Goal: Use online tool/utility: Use online tool/utility

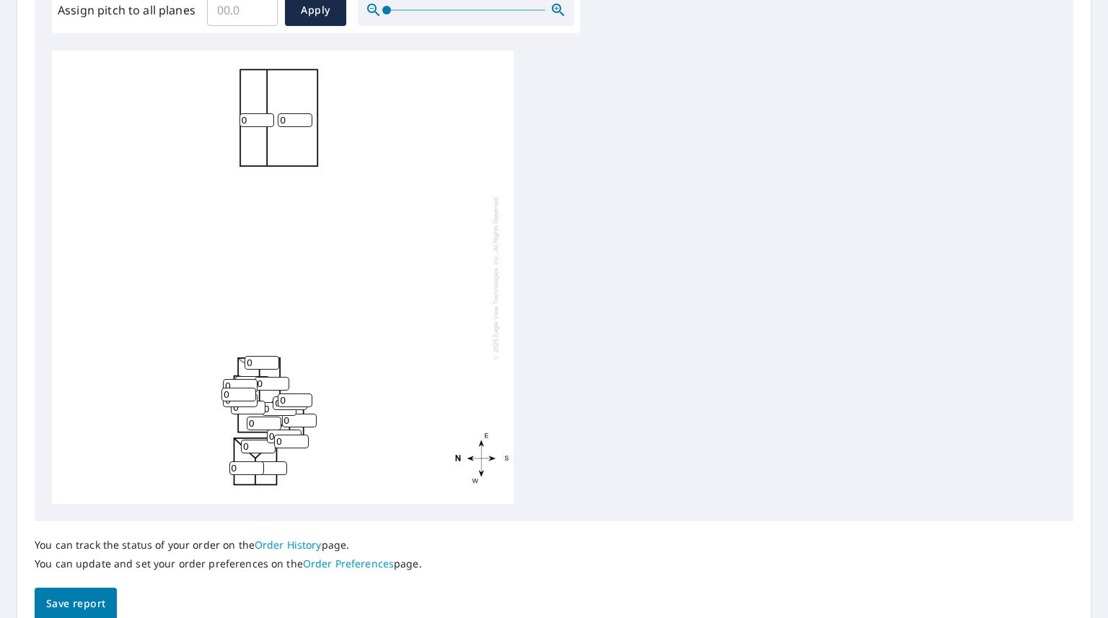
scroll to position [462, 0]
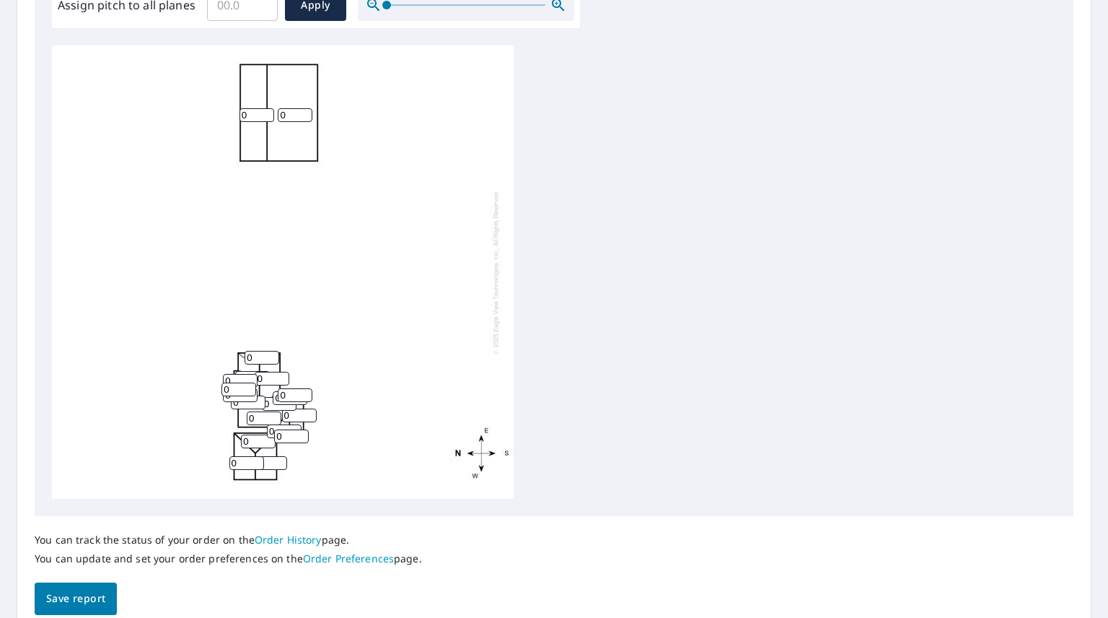
click at [253, 114] on input "0" at bounding box center [257, 115] width 35 height 14
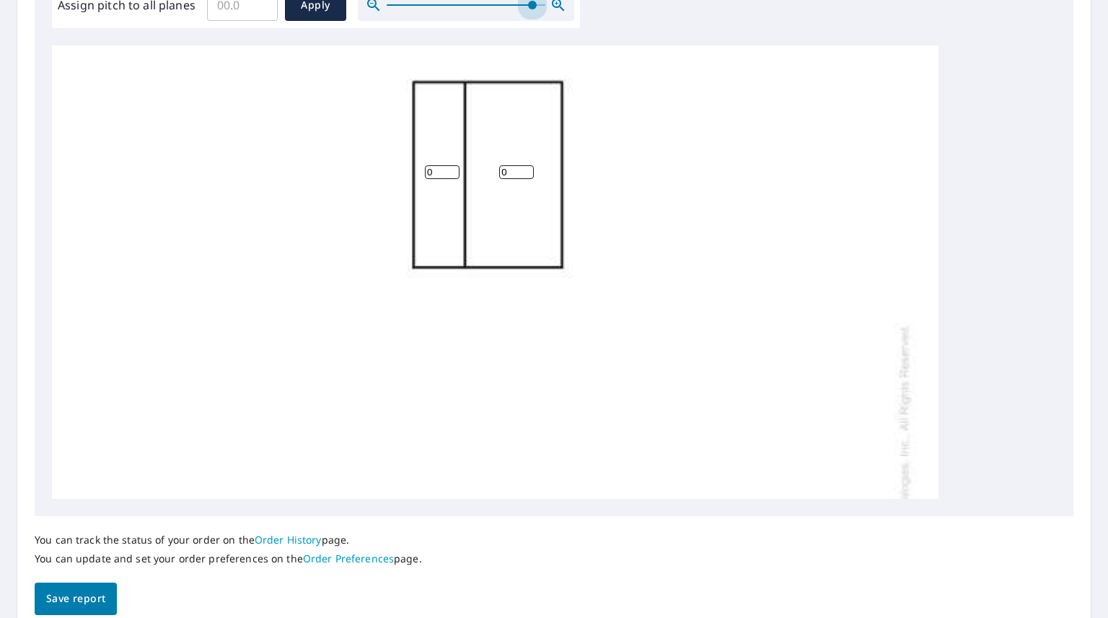
drag, startPoint x: 388, startPoint y: 0, endPoint x: 532, endPoint y: 22, distance: 146.0
click at [532, 22] on div "Assign pitch to all planes ​ Apply" at bounding box center [316, 5] width 528 height 46
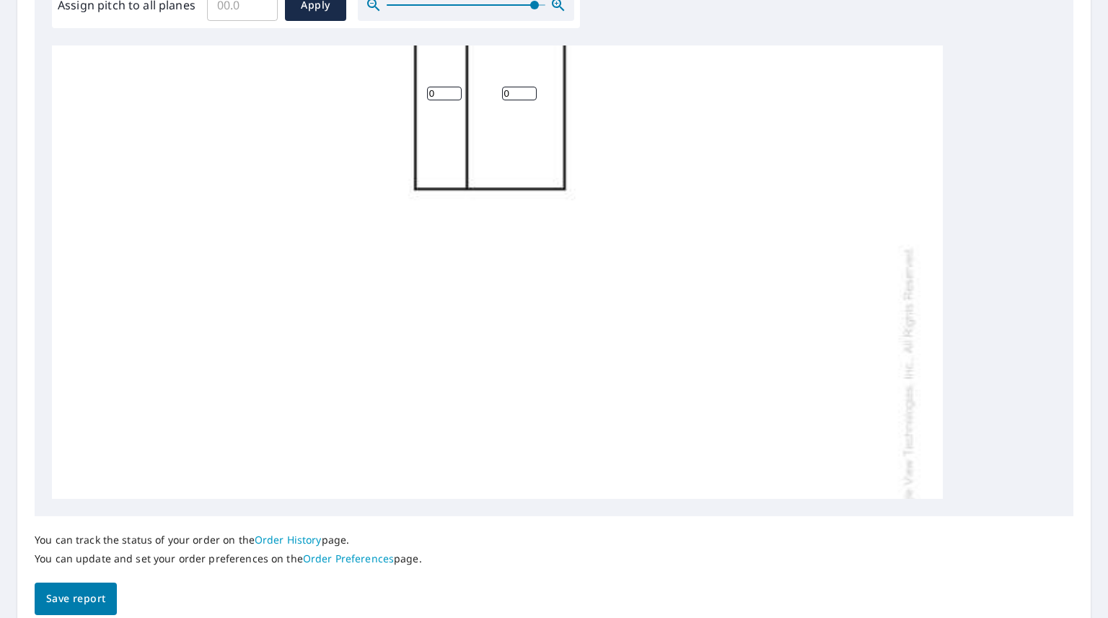
scroll to position [41, 0]
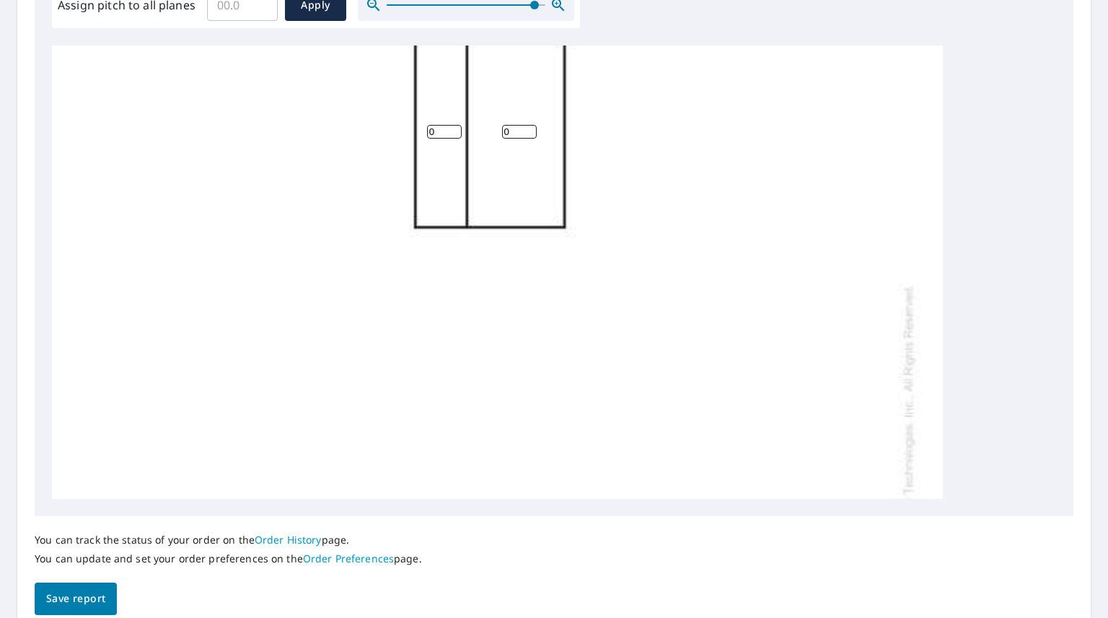
click at [444, 127] on input "0" at bounding box center [444, 132] width 35 height 14
type input "4"
click at [520, 131] on input "0" at bounding box center [519, 132] width 35 height 14
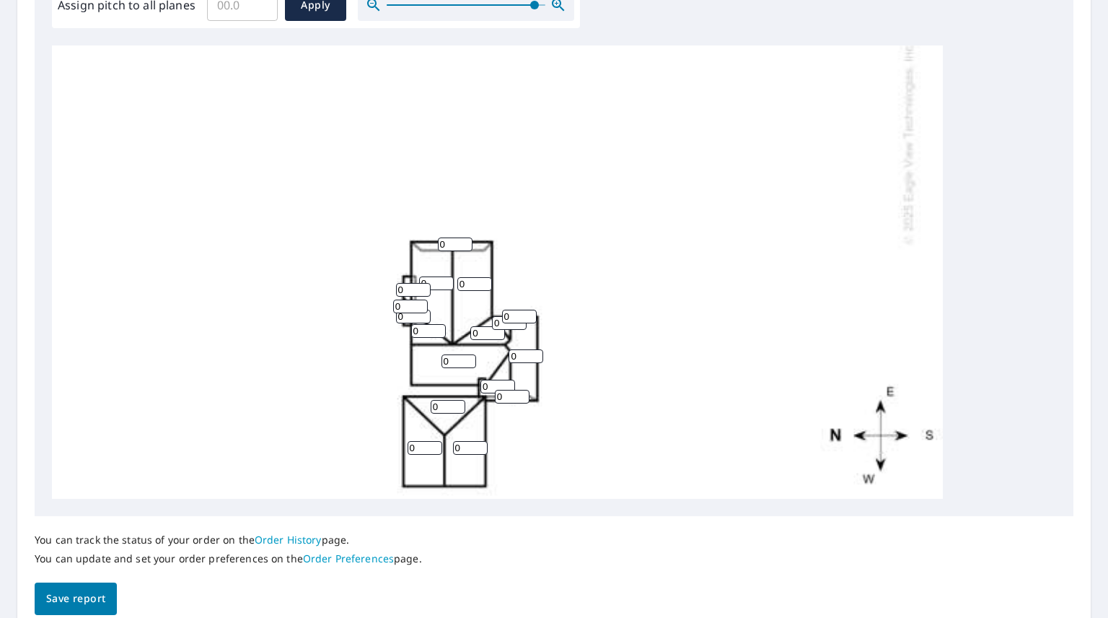
scroll to position [436, 0]
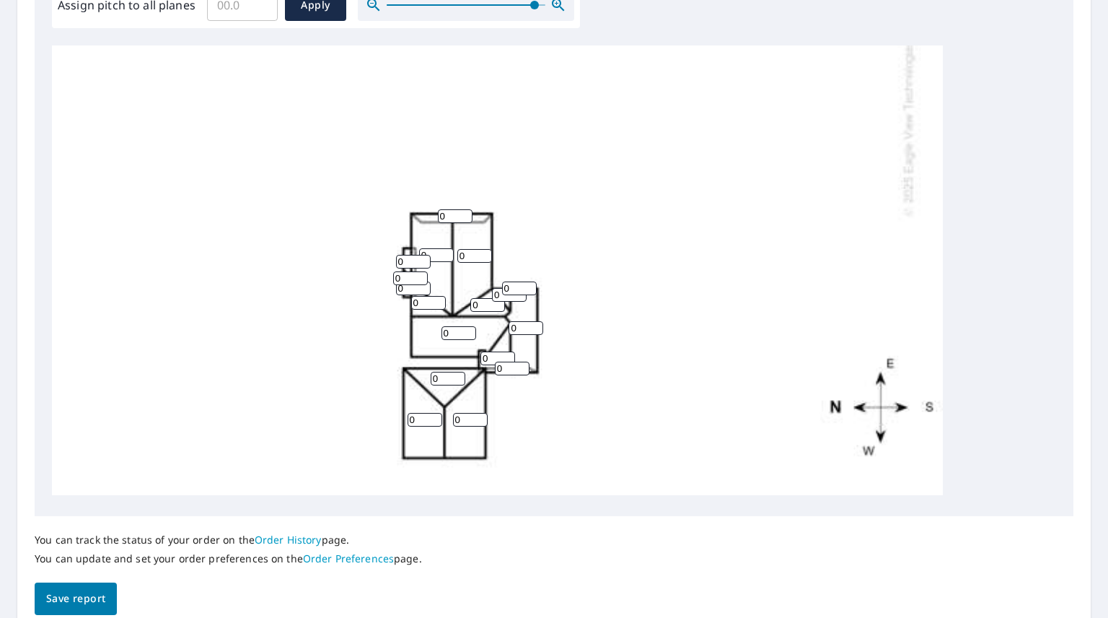
type input "4"
click at [453, 372] on input "0" at bounding box center [448, 379] width 35 height 14
type input "8"
click at [421, 413] on input "0" at bounding box center [425, 420] width 35 height 14
type input "8"
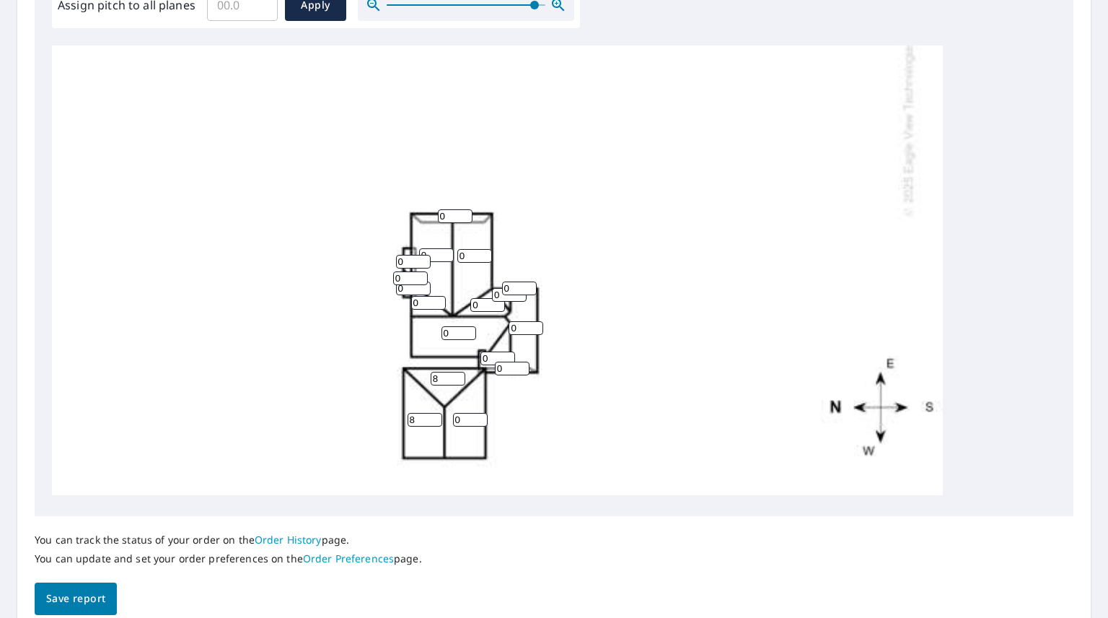
click at [469, 414] on input "0" at bounding box center [470, 420] width 35 height 14
type input "8"
type input "1"
click at [460, 209] on input "1" at bounding box center [455, 216] width 35 height 14
type input "7"
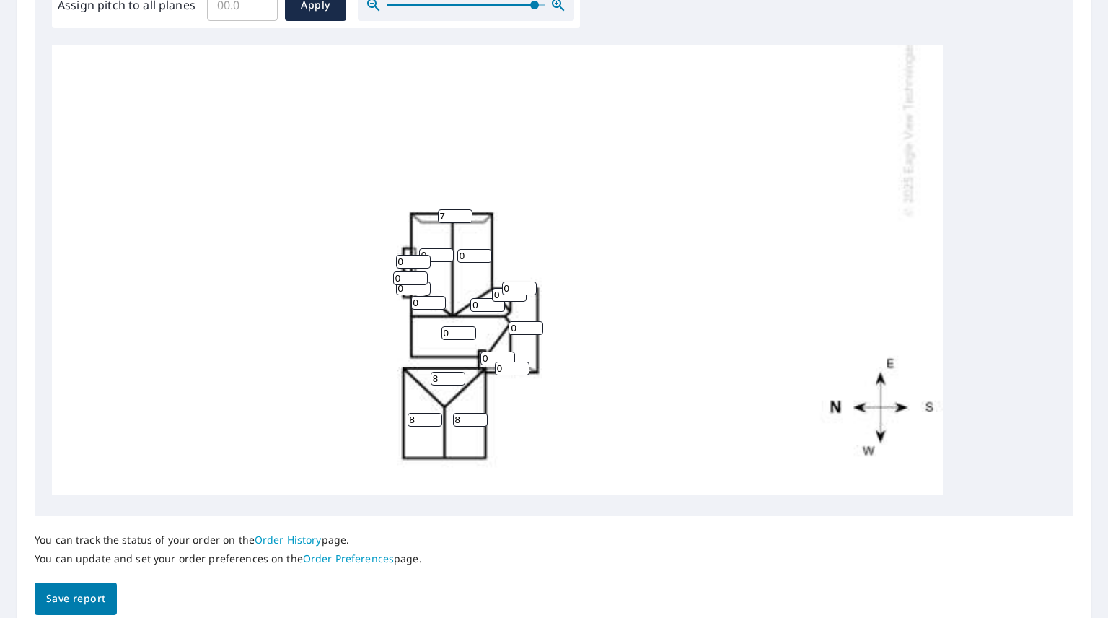
click at [436, 248] on input "0" at bounding box center [436, 255] width 35 height 14
type input "0"
type input "7"
click at [467, 249] on input "0" at bounding box center [474, 256] width 35 height 14
type input "7"
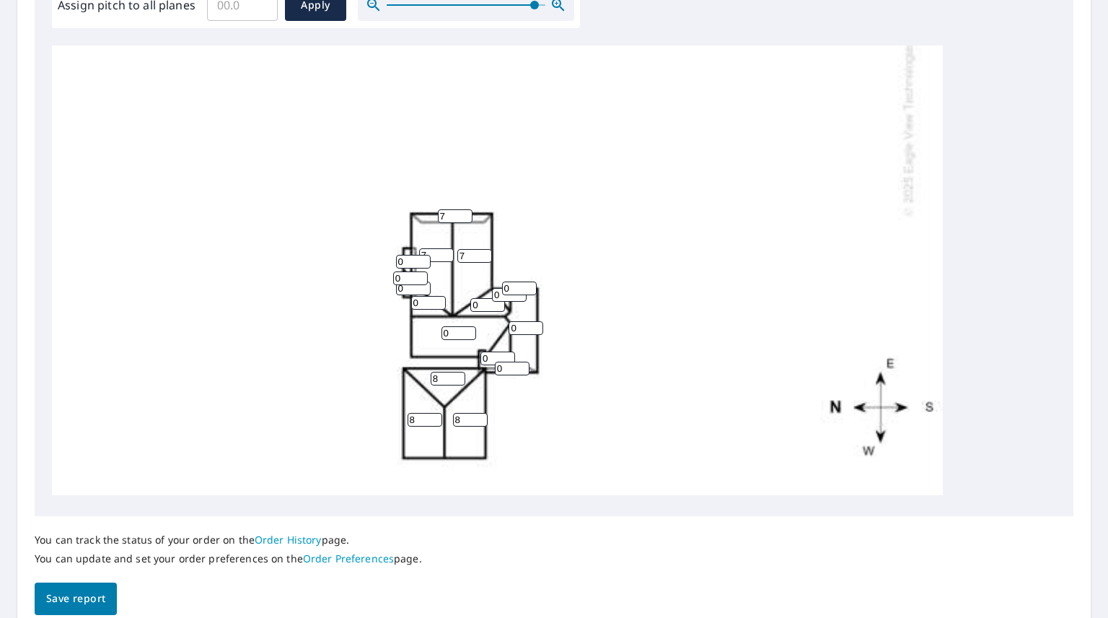
click at [406, 255] on input "0" at bounding box center [413, 262] width 35 height 14
type input "4"
click at [406, 271] on input "0" at bounding box center [410, 278] width 35 height 14
type input "8"
click at [410, 281] on input "0" at bounding box center [413, 288] width 35 height 14
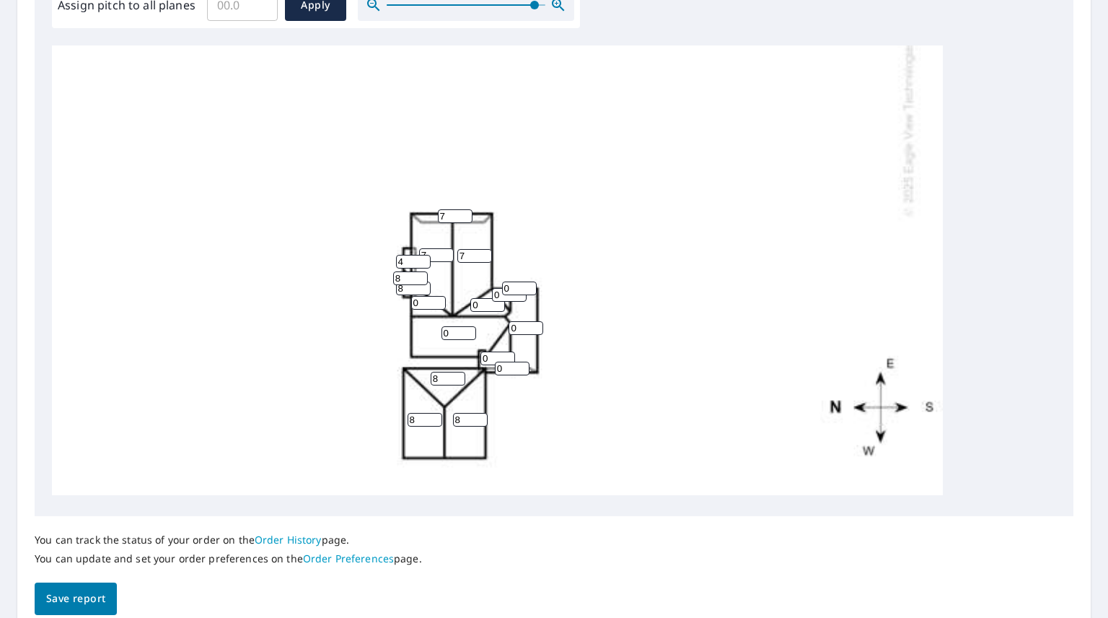
type input "8"
click at [426, 296] on input "0" at bounding box center [428, 303] width 35 height 14
type input "8"
click at [482, 298] on input "0" at bounding box center [487, 305] width 35 height 14
type input "8"
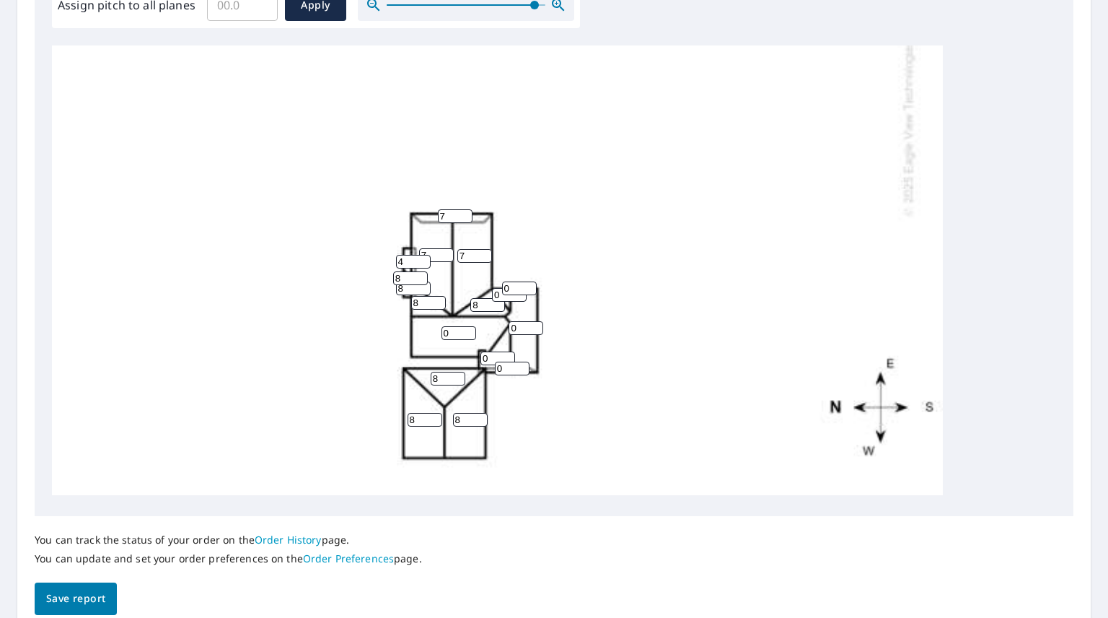
click at [499, 288] on input "0" at bounding box center [509, 295] width 35 height 14
type input "11"
click at [519, 281] on input "0" at bounding box center [519, 288] width 35 height 14
type input "11"
click at [522, 321] on input "0" at bounding box center [526, 328] width 35 height 14
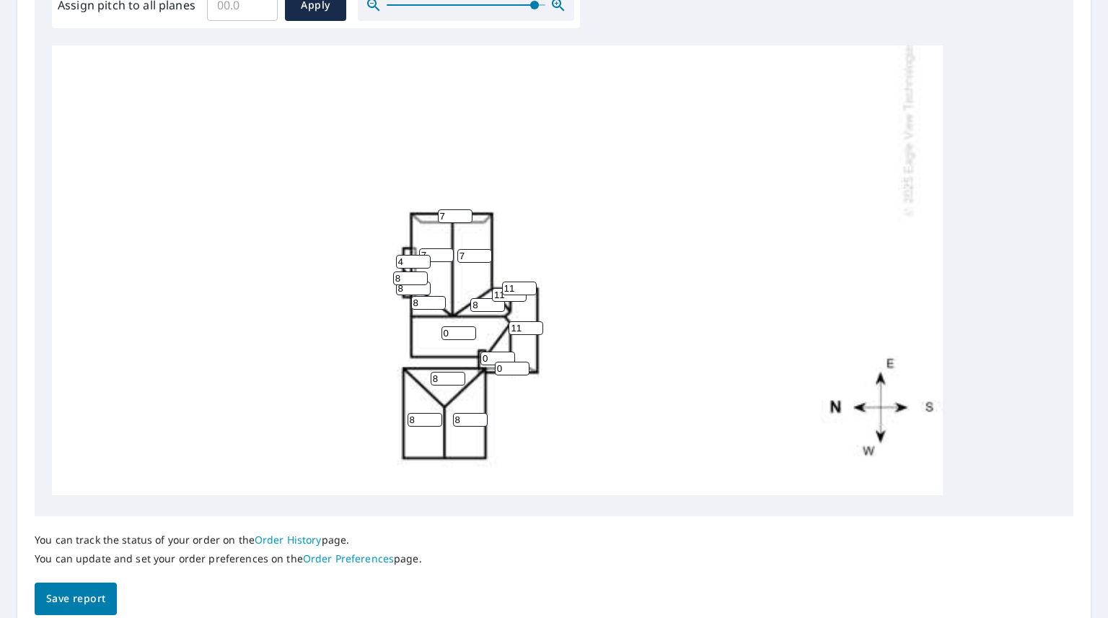
type input "11"
click at [448, 326] on input "0" at bounding box center [459, 333] width 35 height 14
type input "8"
click at [496, 351] on input "0" at bounding box center [498, 358] width 35 height 14
type input "11"
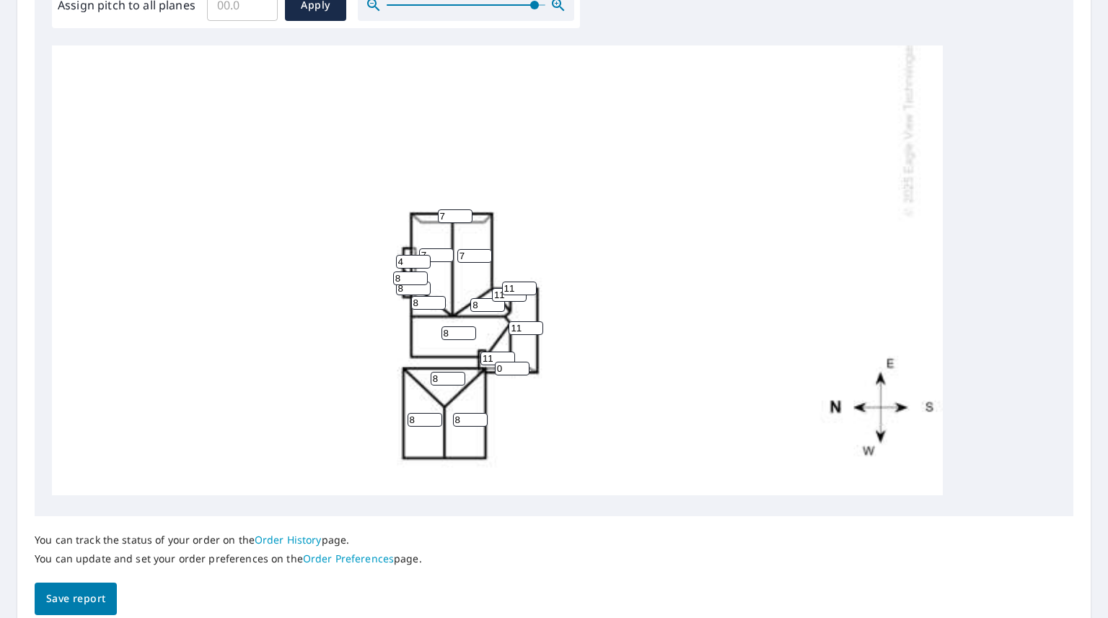
click at [509, 361] on input "0" at bounding box center [512, 368] width 35 height 14
type input "11"
click at [787, 309] on div "4 4 8 7 7 8 8 11 8 11 8 8 7 4 11 11 8 11 8" at bounding box center [497, 57] width 891 height 875
click at [558, 0] on icon "button" at bounding box center [558, 5] width 12 height 12
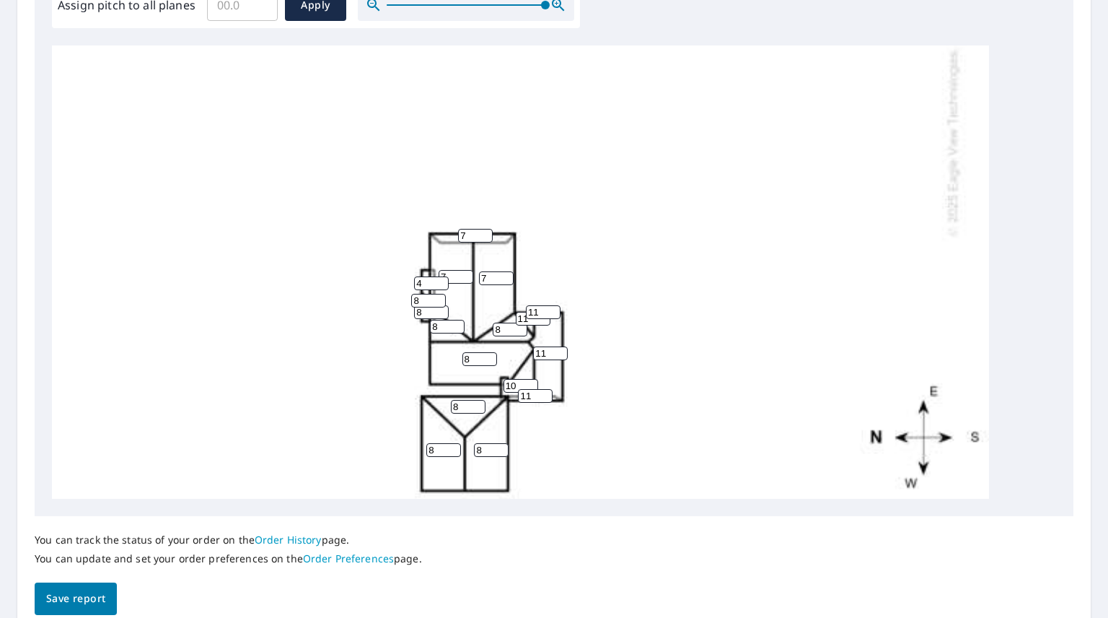
click at [525, 385] on input "10" at bounding box center [521, 386] width 35 height 14
click at [530, 385] on input "11" at bounding box center [521, 386] width 35 height 14
click at [530, 385] on input "12" at bounding box center [521, 386] width 35 height 14
click at [530, 385] on input "13" at bounding box center [521, 386] width 35 height 14
type input "1"
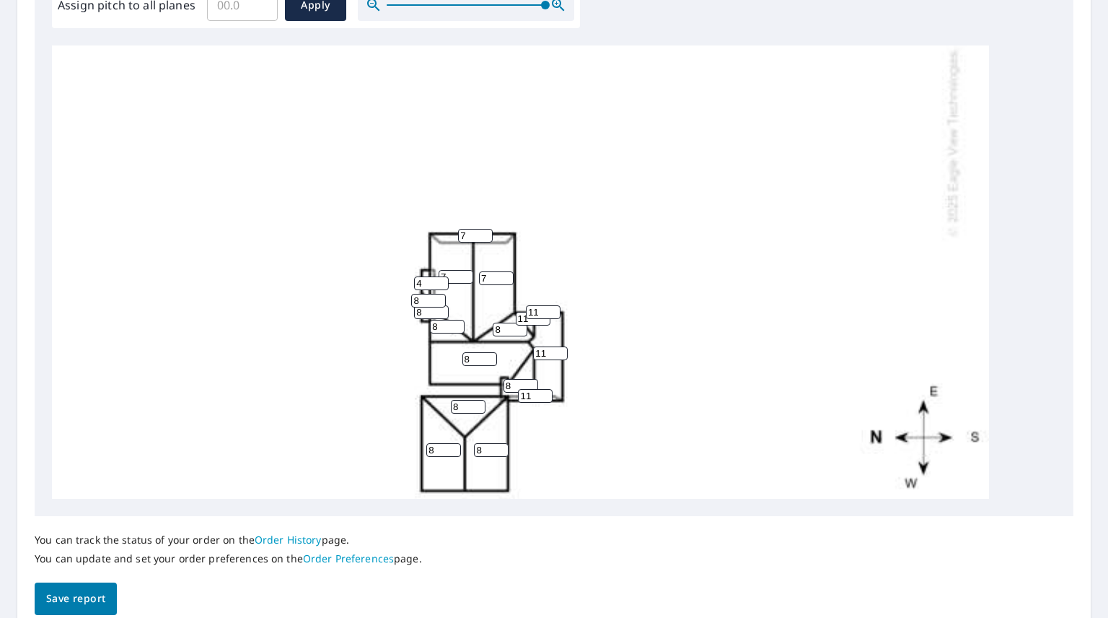
type input "8"
click at [535, 395] on input "11" at bounding box center [535, 396] width 35 height 14
type input "1"
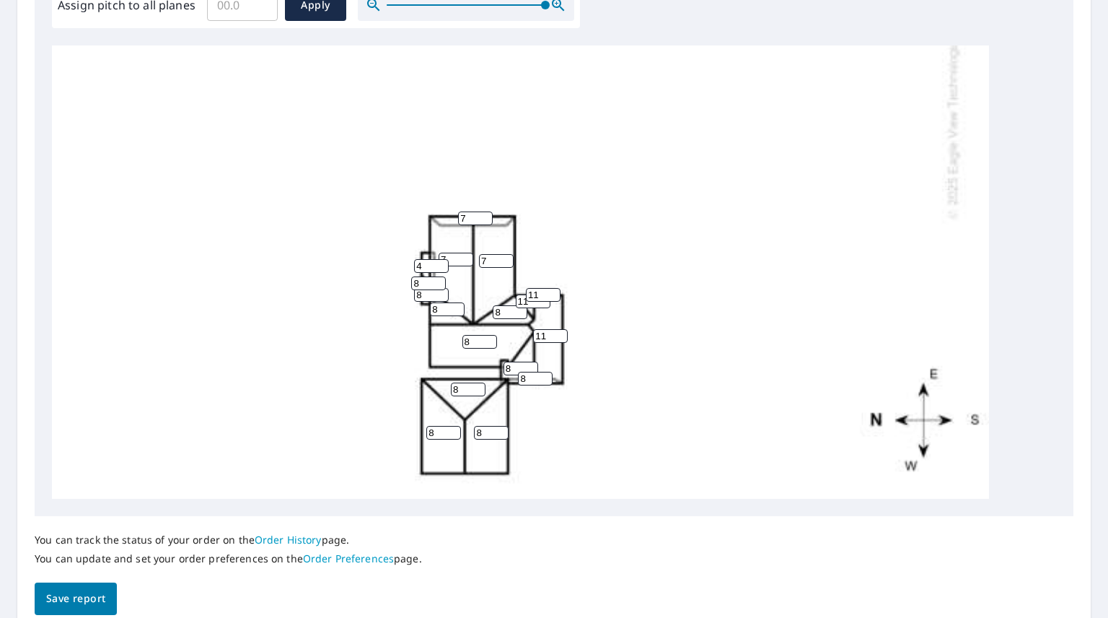
scroll to position [481, 0]
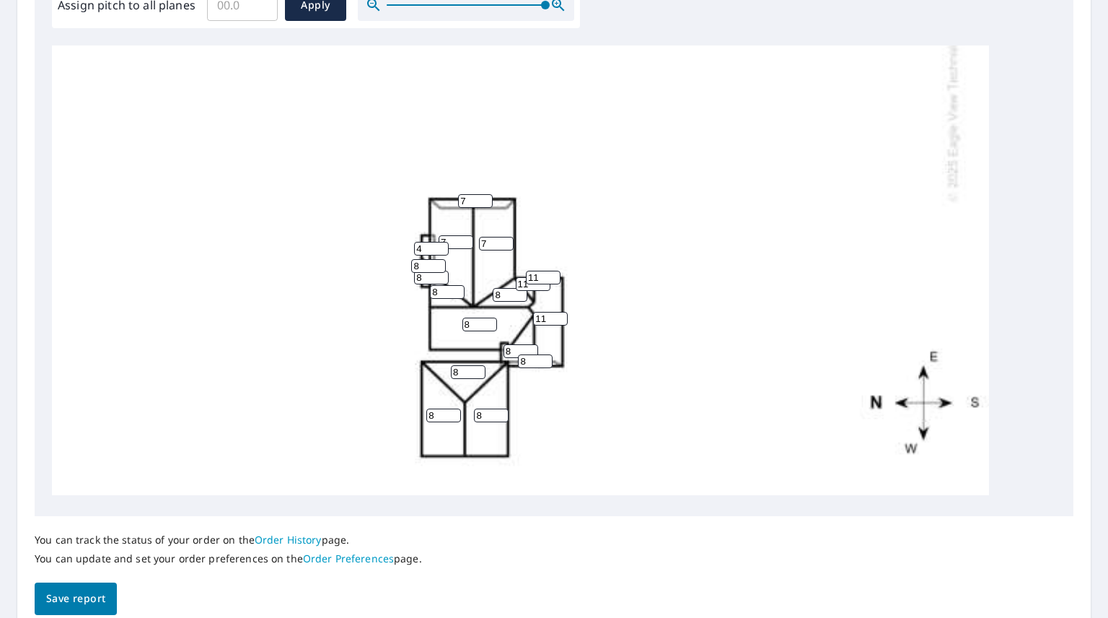
type input "8"
click at [41, 596] on button "Save report" at bounding box center [76, 598] width 82 height 32
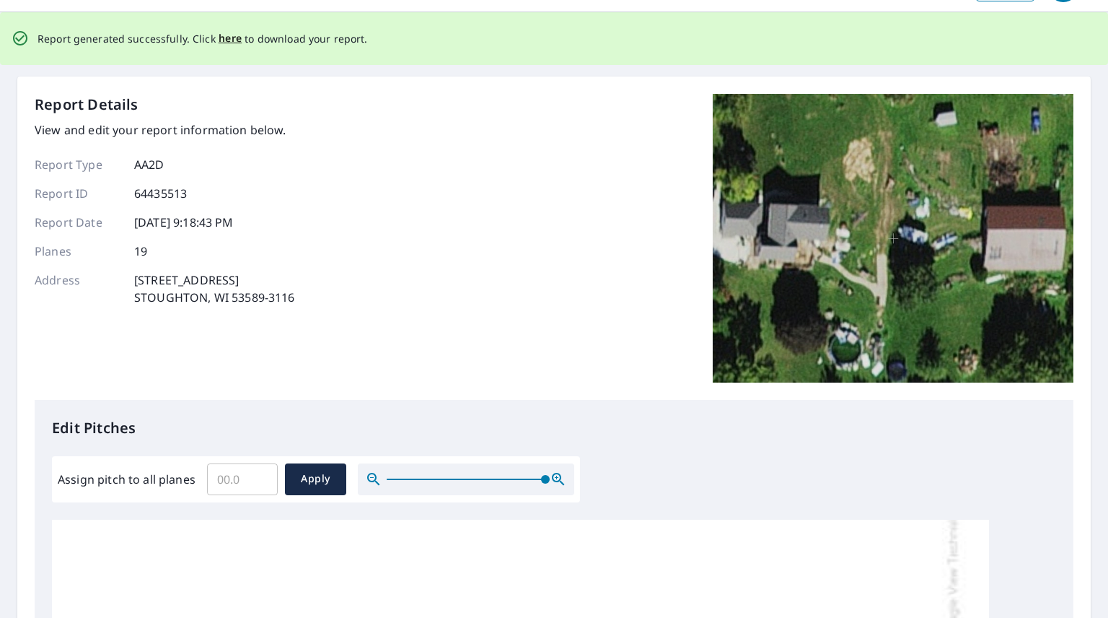
scroll to position [0, 0]
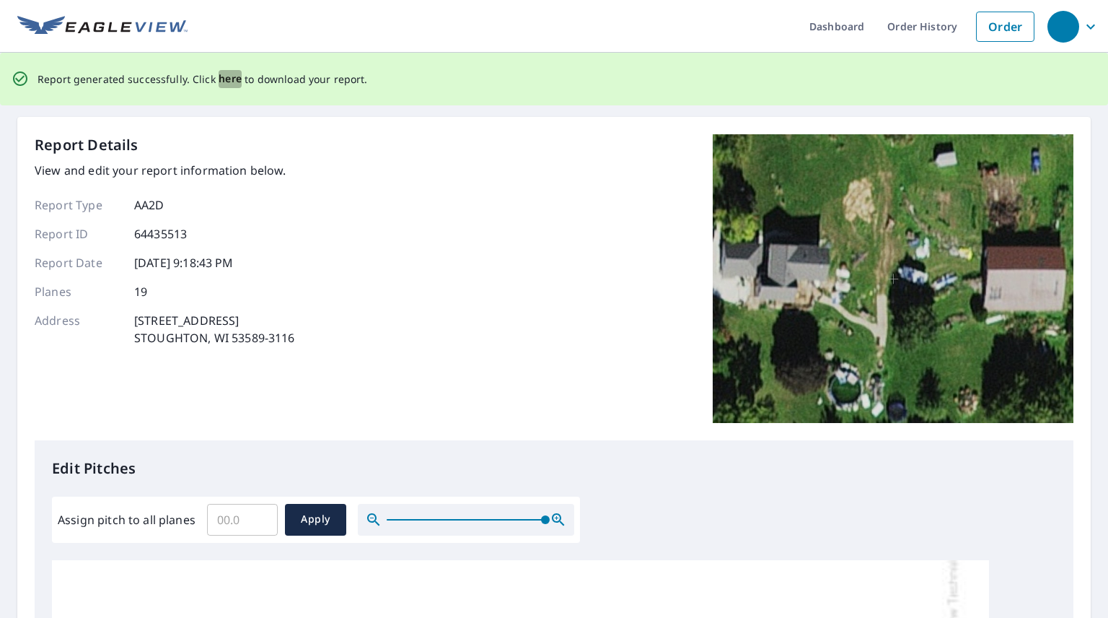
click at [227, 77] on span "here" at bounding box center [231, 79] width 24 height 18
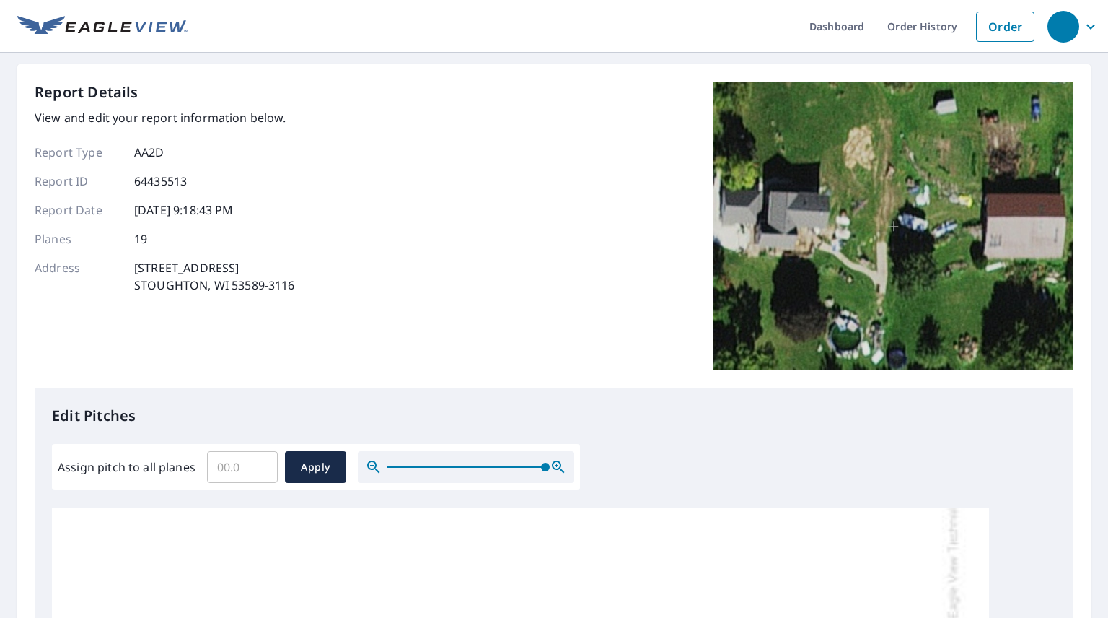
scroll to position [433, 0]
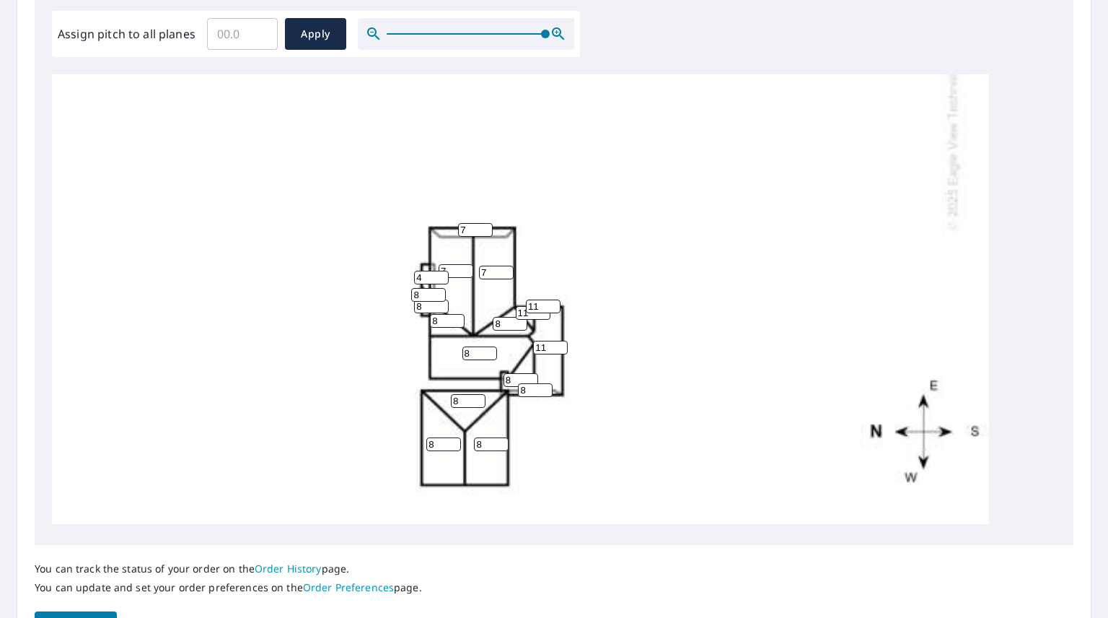
drag, startPoint x: 667, startPoint y: 34, endPoint x: 465, endPoint y: 151, distance: 234.0
click at [667, 34] on div "Edit Pitches Assign pitch to all planes ​ Apply 4 4 8 7 7 8 8 11 8 8 8 8 7 4 11…" at bounding box center [554, 250] width 1039 height 590
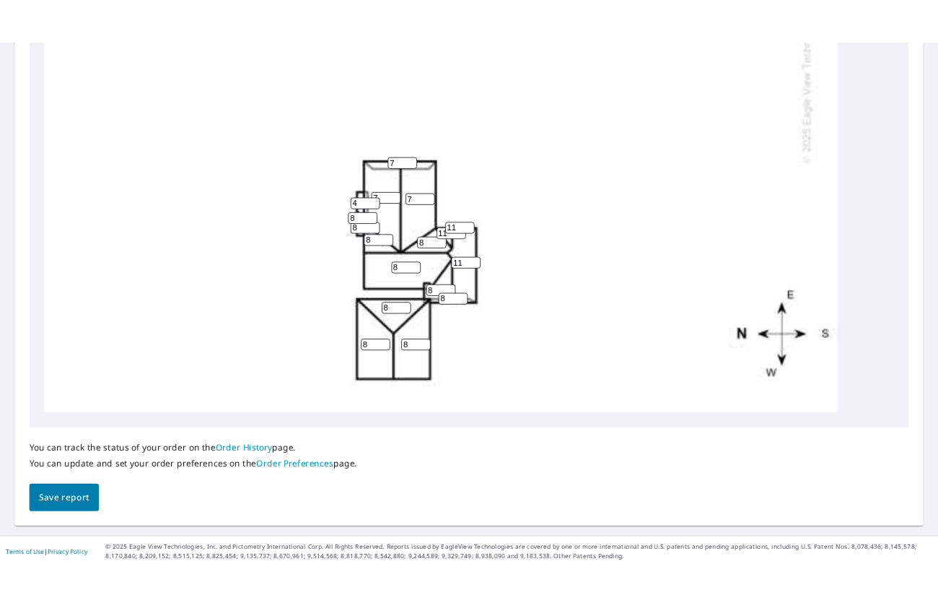
scroll to position [481, 0]
